Goal: Use online tool/utility

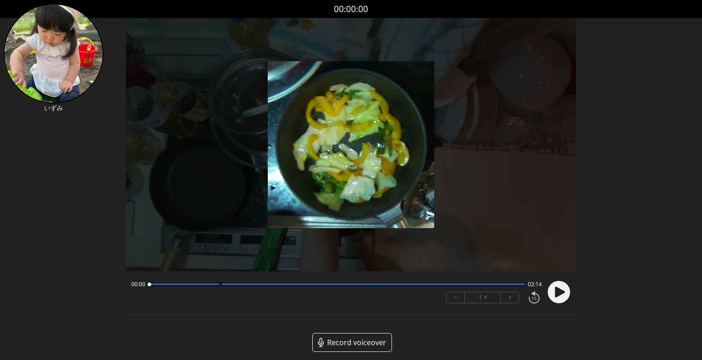
click at [511, 295] on button "+" at bounding box center [510, 297] width 18 height 11
click at [512, 295] on button "+" at bounding box center [510, 297] width 18 height 11
click at [554, 295] on circle at bounding box center [558, 292] width 22 height 22
click at [460, 285] on div at bounding box center [336, 284] width 375 height 4
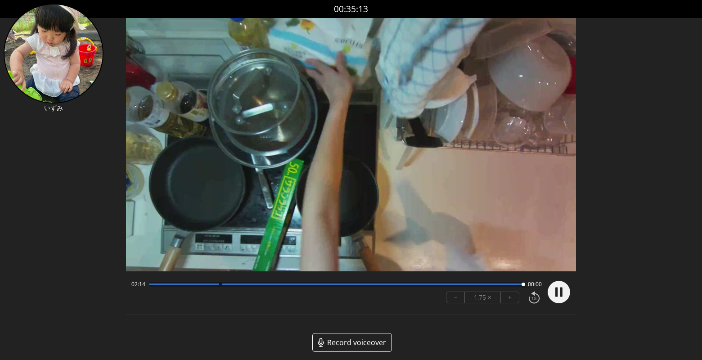
click at [559, 290] on circle at bounding box center [558, 292] width 22 height 22
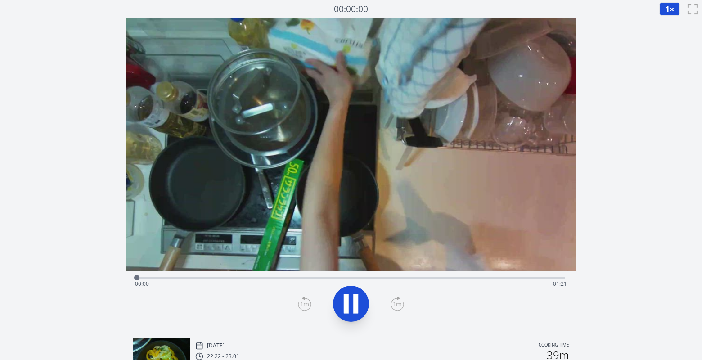
click at [534, 277] on div "Time elapsed: 00:00 Time remaining: 01:21" at bounding box center [351, 284] width 432 height 14
